Goal: Transaction & Acquisition: Purchase product/service

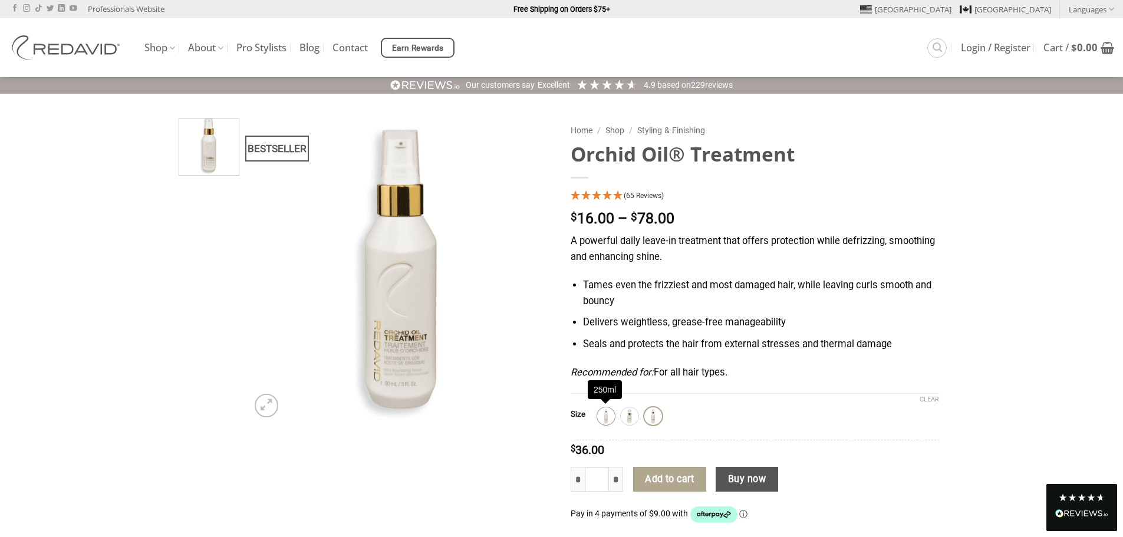
click at [606, 419] on img at bounding box center [605, 416] width 15 height 15
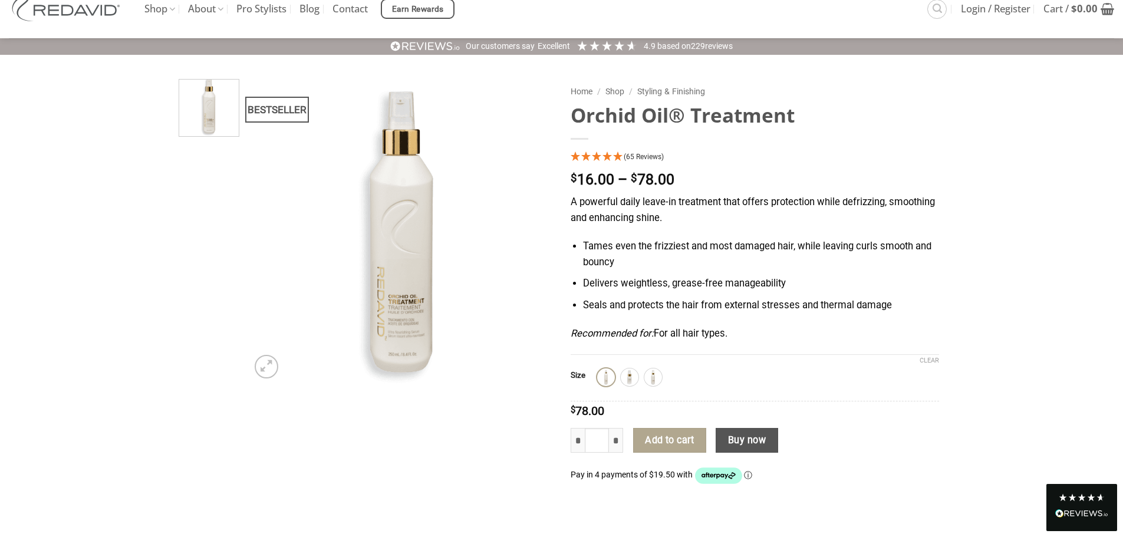
scroll to position [59, 0]
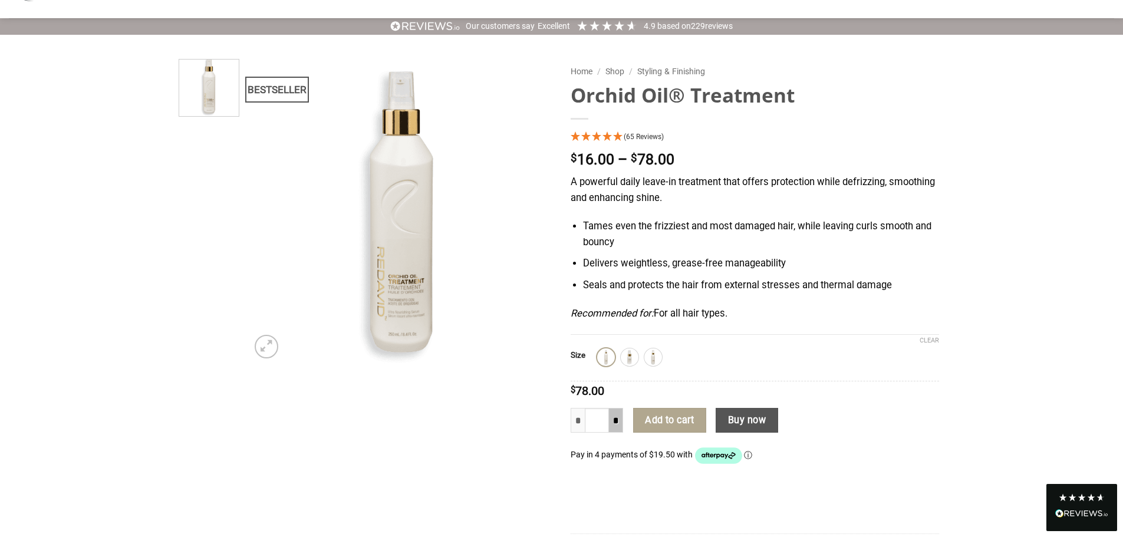
click at [617, 422] on input "*" at bounding box center [616, 420] width 14 height 25
type input "*"
click at [617, 422] on input "*" at bounding box center [616, 420] width 14 height 25
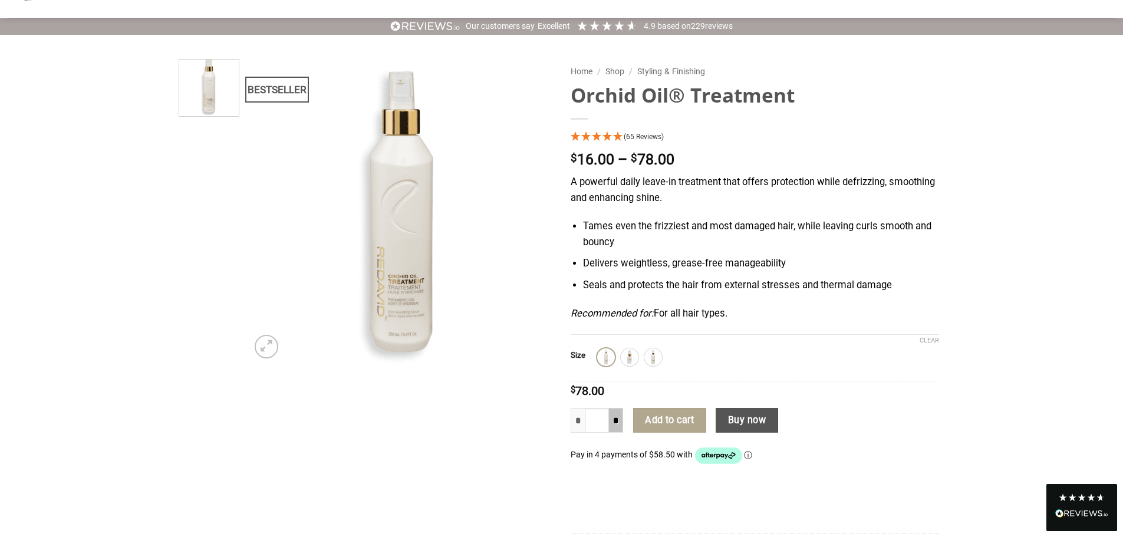
click at [614, 424] on input "*" at bounding box center [616, 420] width 14 height 25
click at [614, 425] on input "*" at bounding box center [616, 420] width 14 height 25
click at [676, 425] on button "Add to cart" at bounding box center [669, 420] width 73 height 25
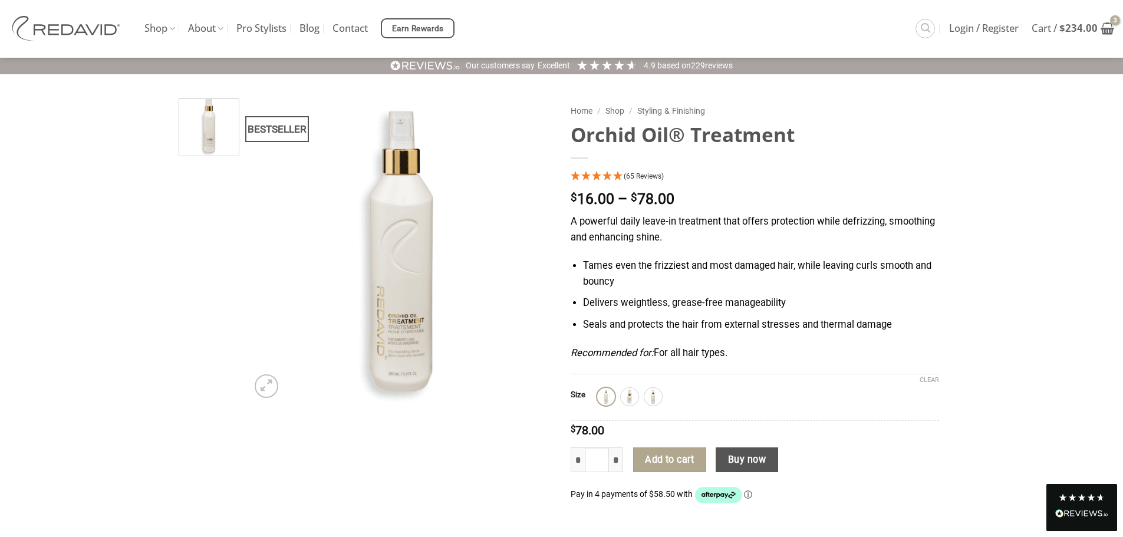
scroll to position [0, 0]
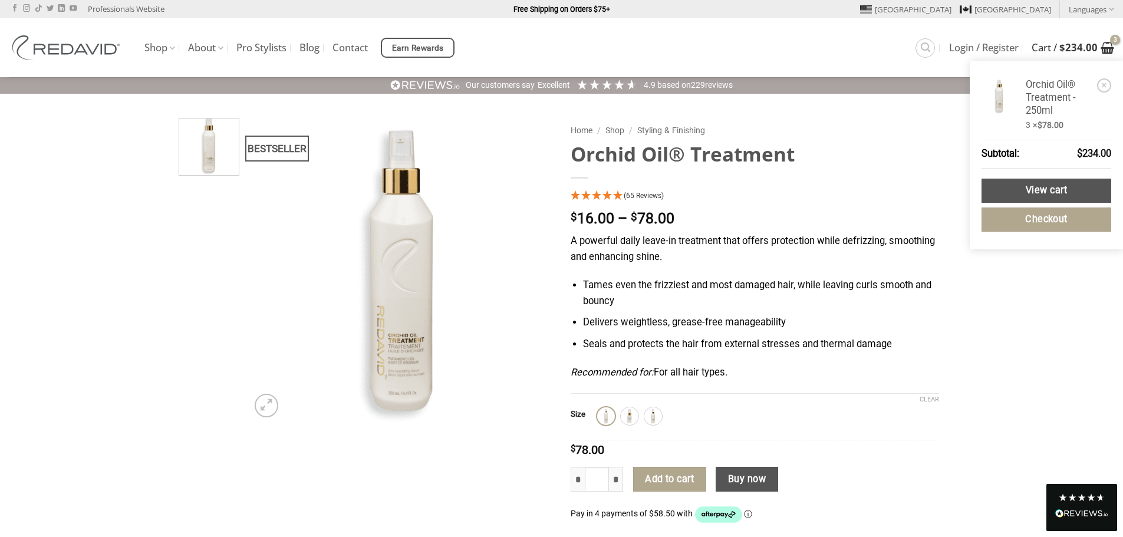
click at [1110, 46] on icon "View cart" at bounding box center [1108, 48] width 14 height 14
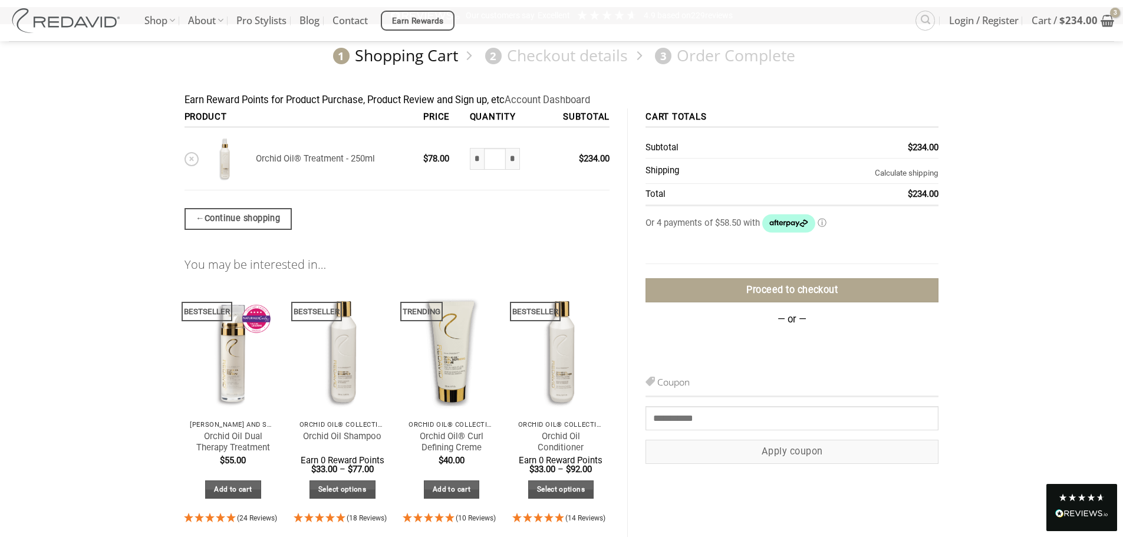
scroll to position [59, 0]
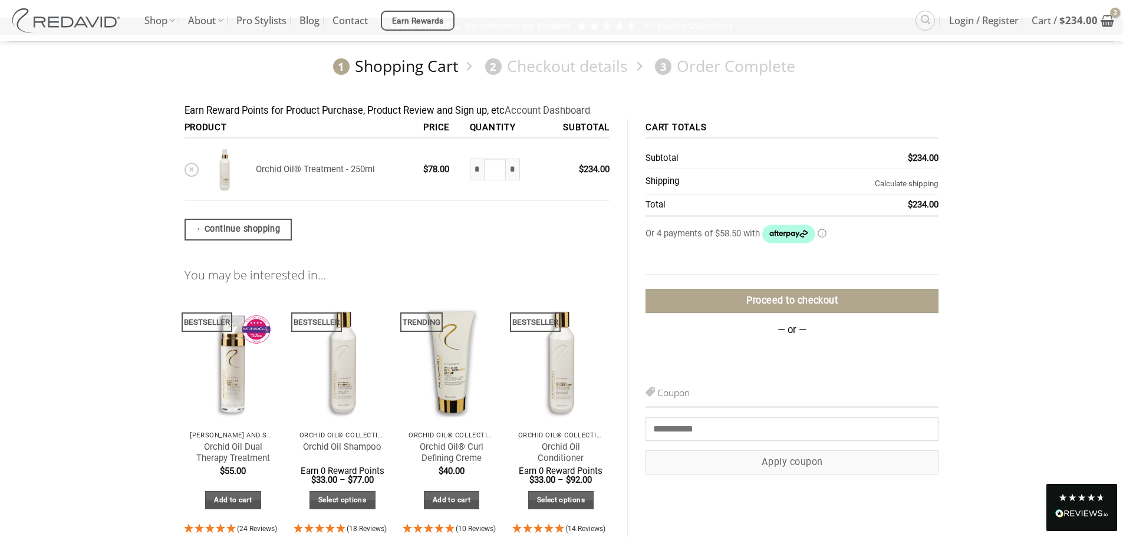
type input "**********"
type input "*"
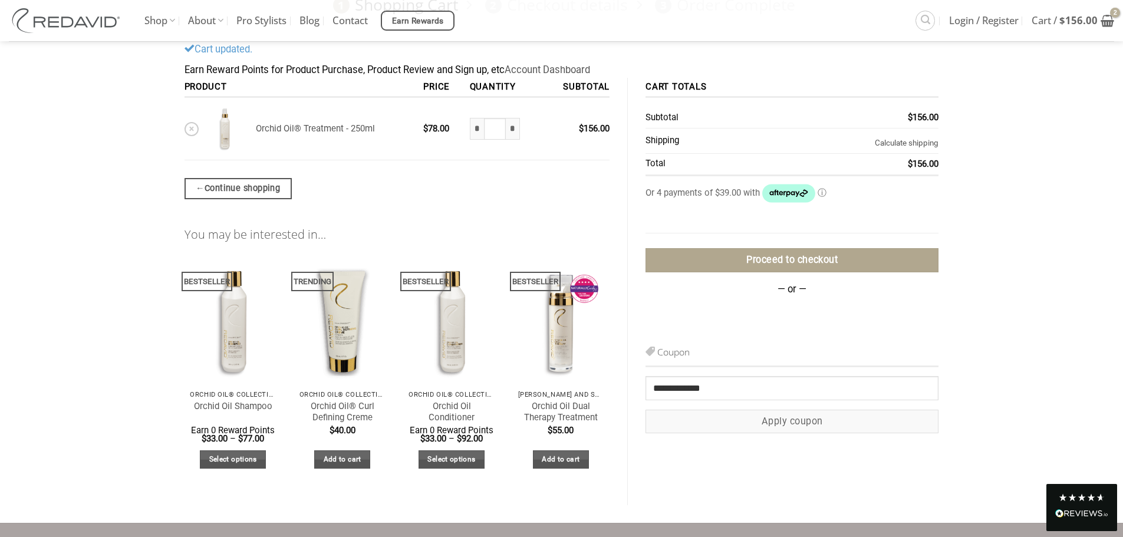
scroll to position [121, 0]
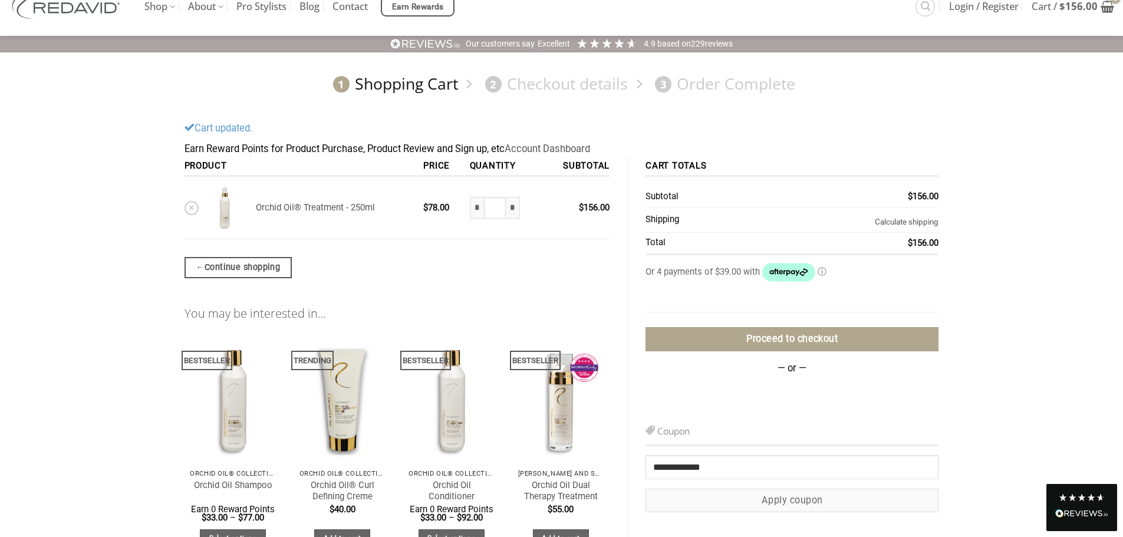
scroll to position [62, 0]
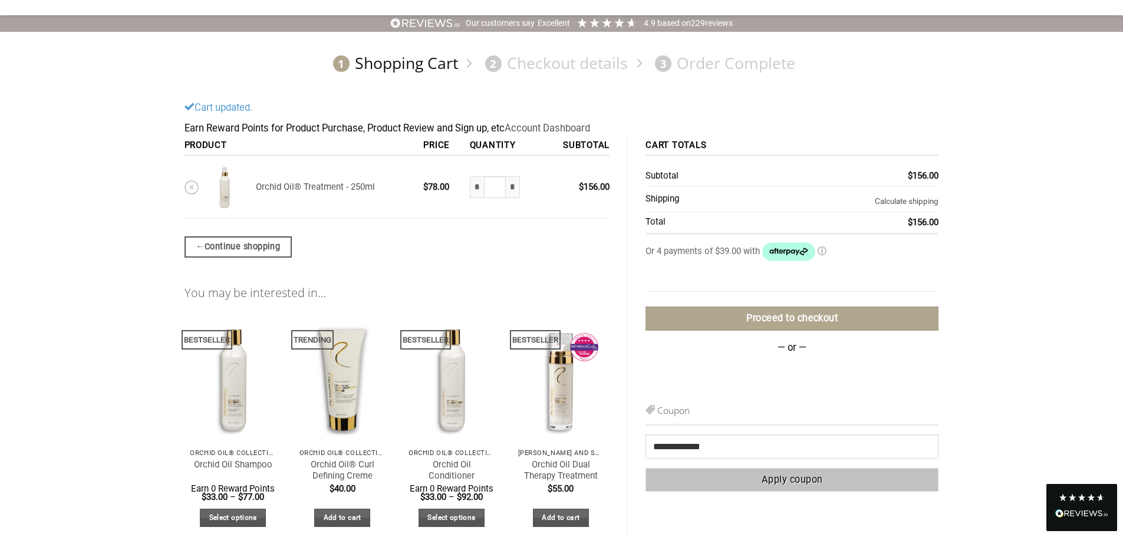
click at [790, 485] on button "Apply coupon" at bounding box center [792, 480] width 293 height 24
